Goal: Download file/media

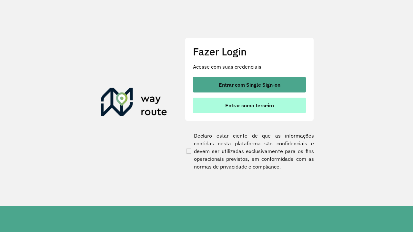
click at [249, 105] on span "Entrar como terceiro" at bounding box center [249, 105] width 49 height 5
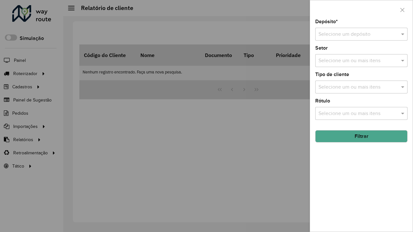
click at [355, 34] on input "text" at bounding box center [354, 35] width 73 height 8
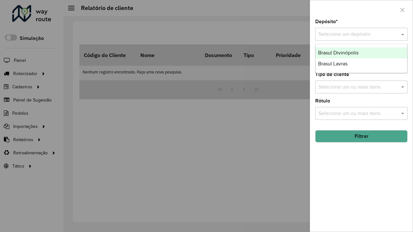
click at [361, 53] on div "Brasul Divinópolis" at bounding box center [361, 52] width 92 height 11
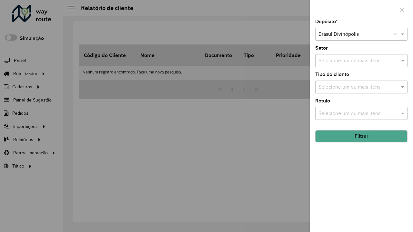
click at [361, 136] on button "Filtrar" at bounding box center [361, 136] width 92 height 12
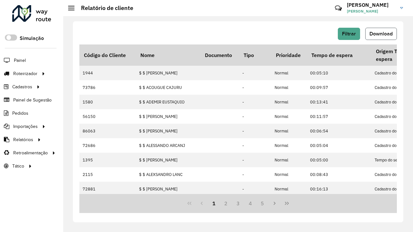
click at [381, 34] on span "Download" at bounding box center [380, 33] width 23 height 5
